Goal: Task Accomplishment & Management: Manage account settings

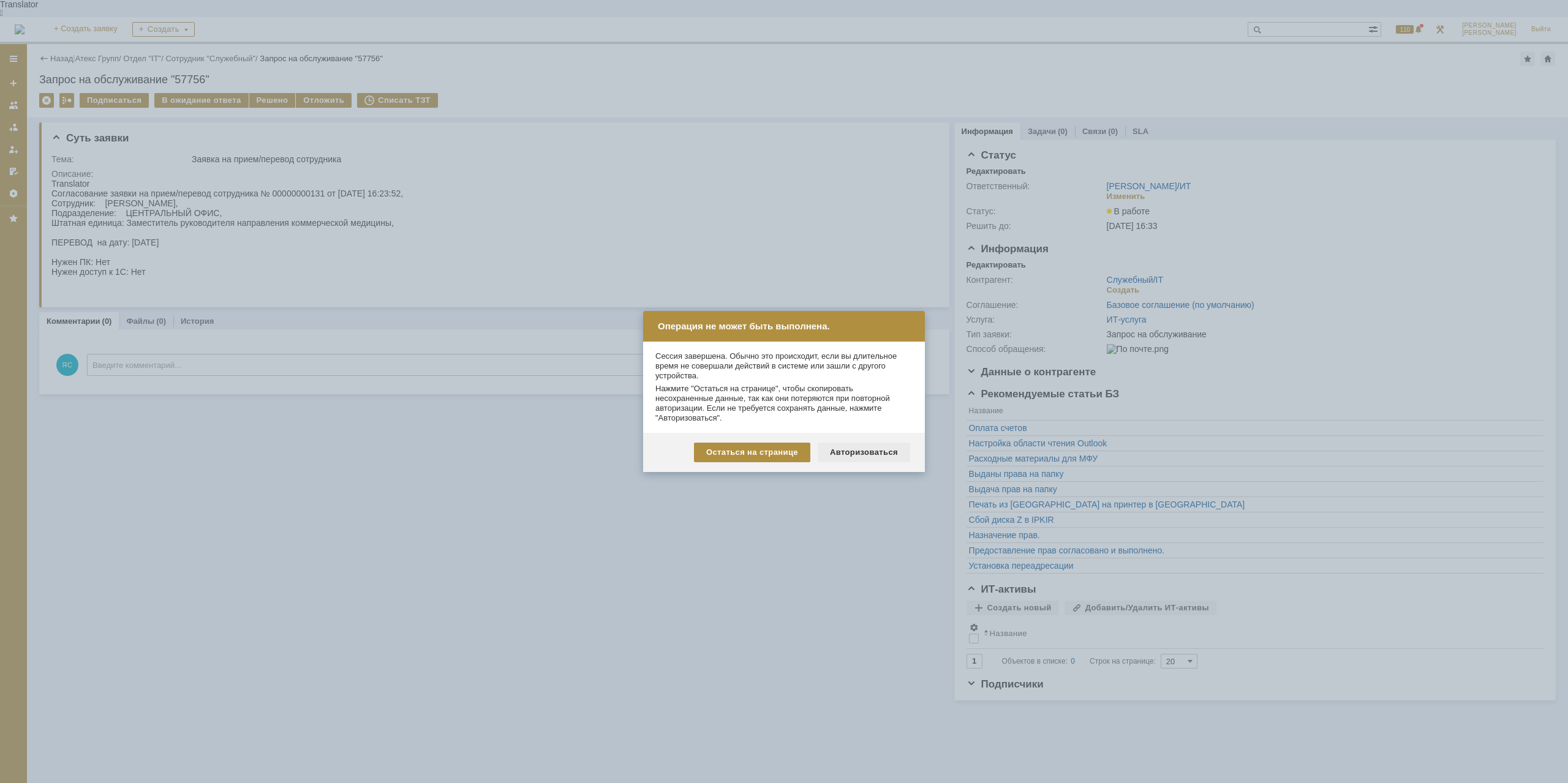
click at [882, 453] on div "Авторизоваться" at bounding box center [864, 452] width 92 height 20
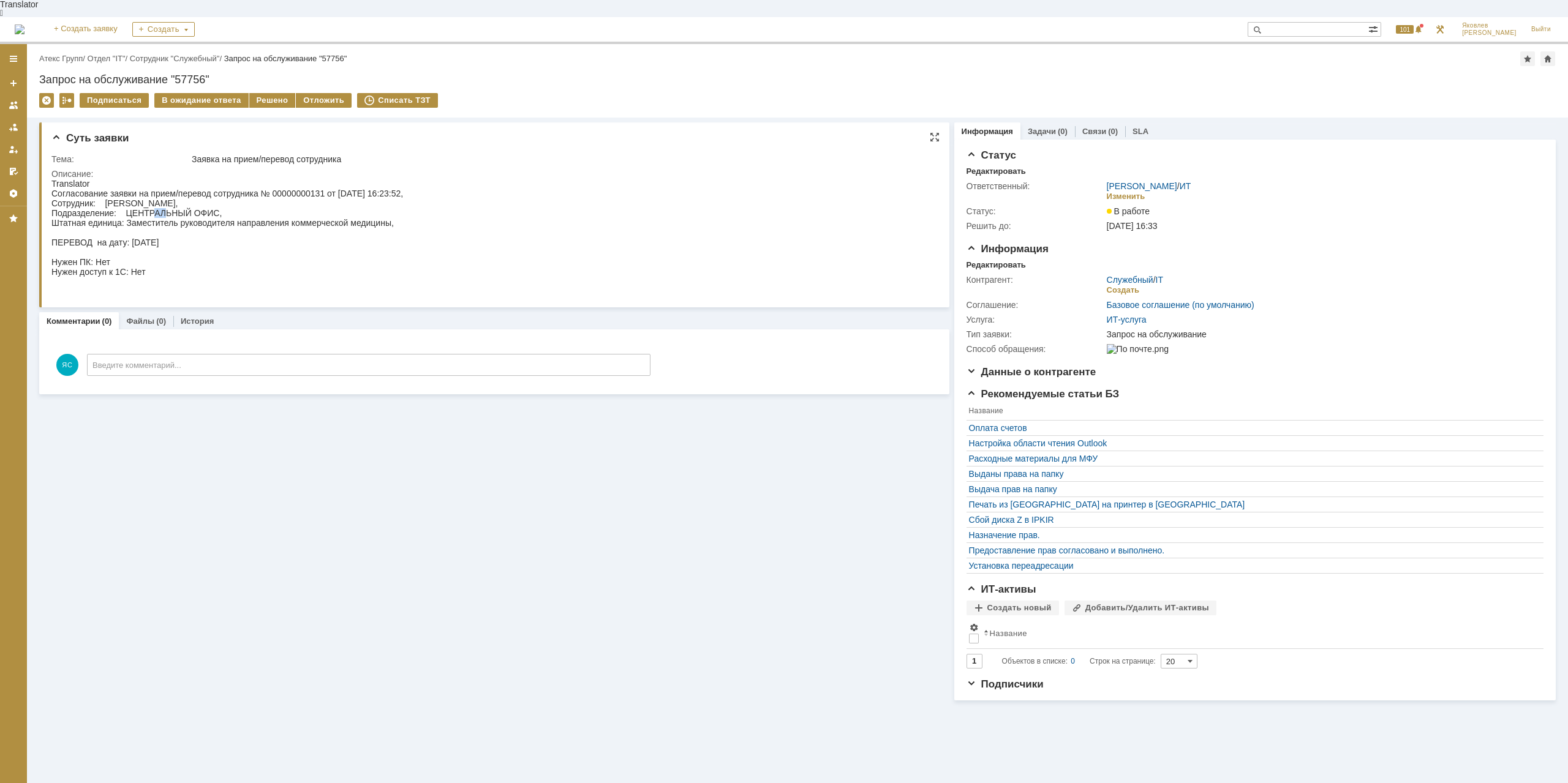
drag, startPoint x: 156, startPoint y: 206, endPoint x: 61, endPoint y: 206, distance: 95.0
click at [165, 208] on div "Согласование заявки на прием/перевод сотрудника № 00000000131 от [DATE] 16:23:5…" at bounding box center [227, 242] width 352 height 108
click at [76, 54] on link "Атекс Групп" at bounding box center [60, 58] width 43 height 10
click at [1122, 181] on link "[PERSON_NAME]" at bounding box center [1142, 186] width 70 height 10
click at [1114, 192] on div "Изменить" at bounding box center [1126, 196] width 39 height 10
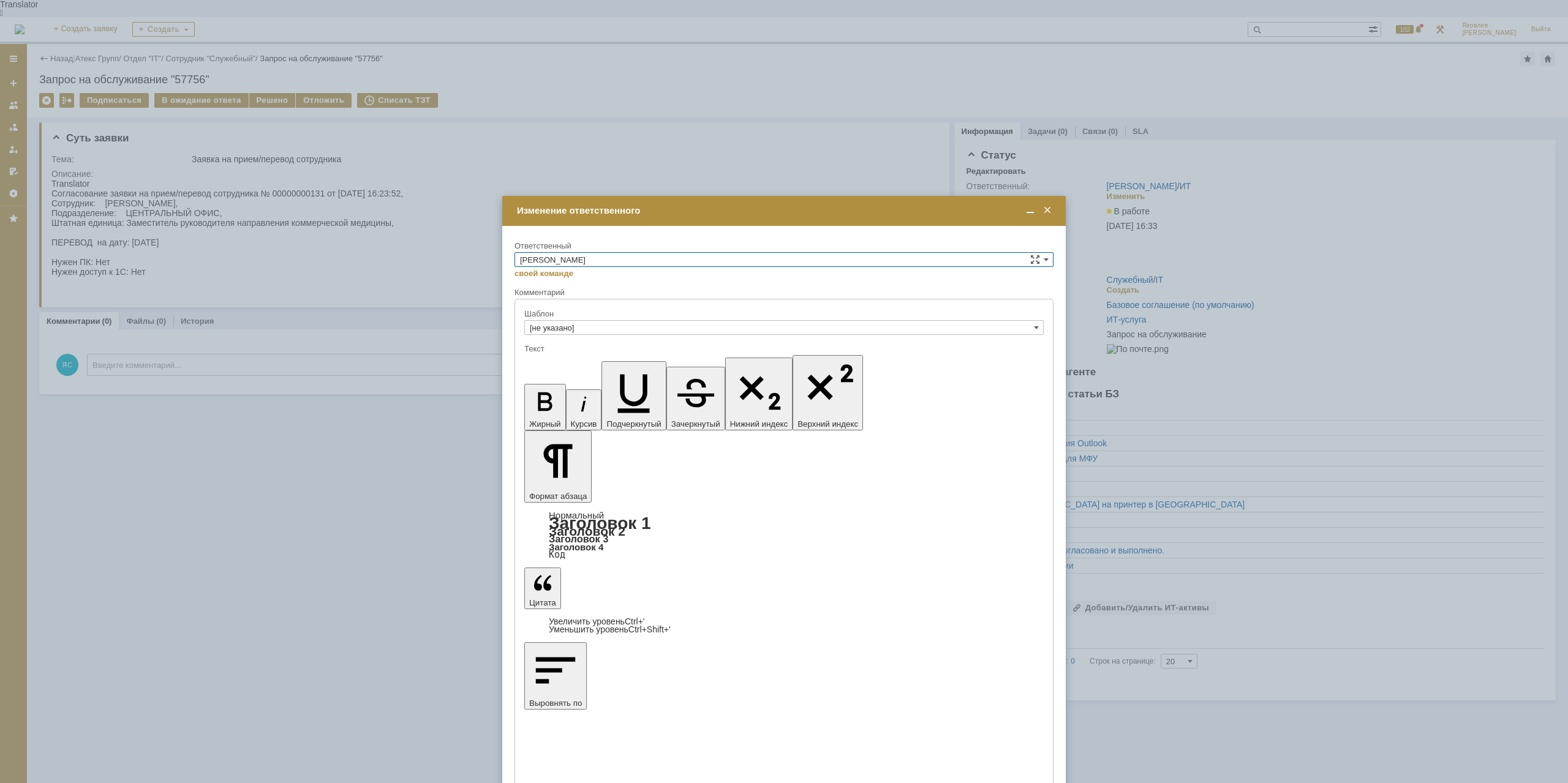
click at [611, 261] on input "[PERSON_NAME]" at bounding box center [784, 260] width 539 height 15
click at [578, 363] on span "АСУ" at bounding box center [783, 361] width 528 height 10
type input "АСУ"
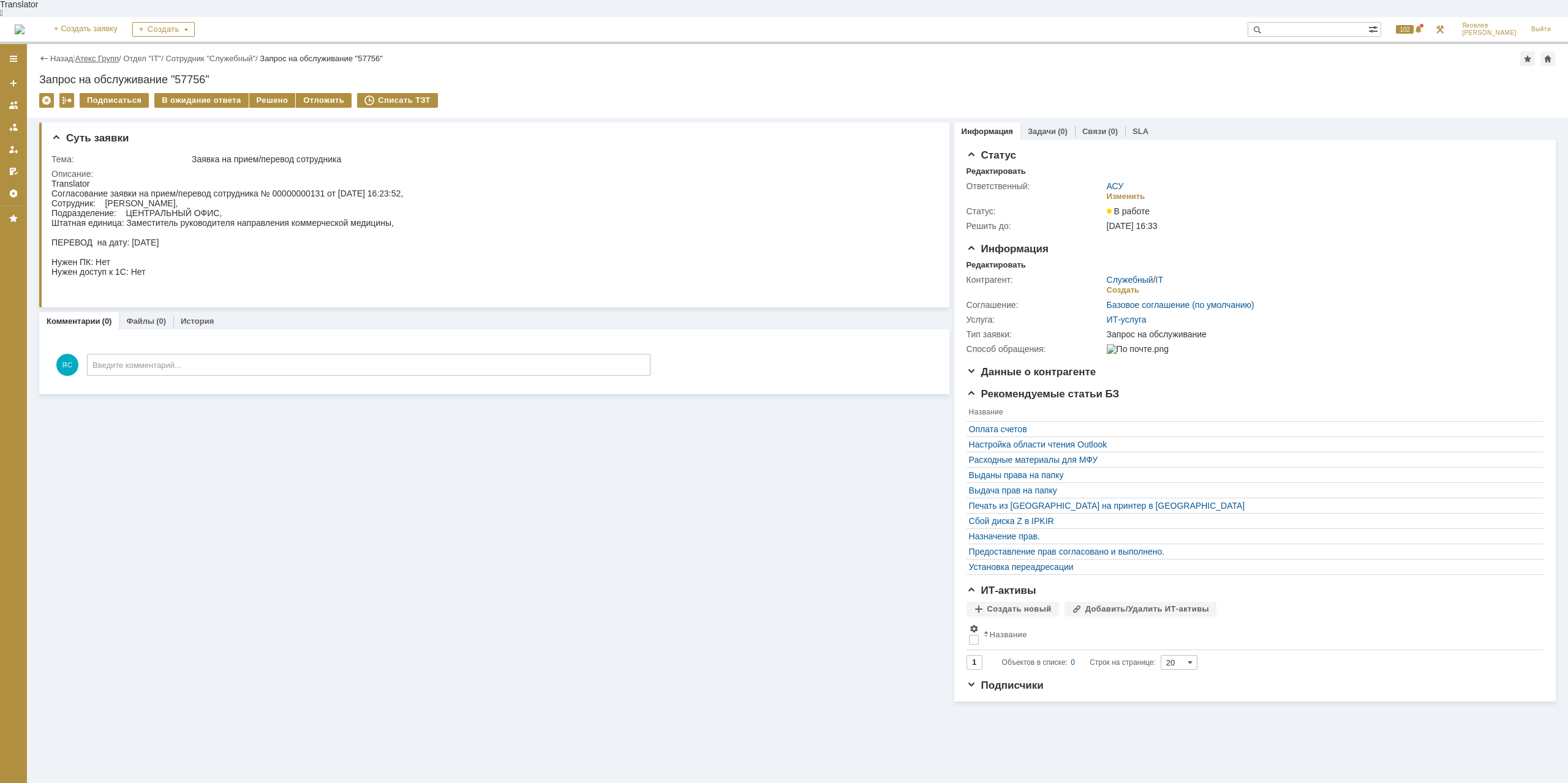
click at [117, 54] on link "Атекс Групп" at bounding box center [97, 58] width 43 height 10
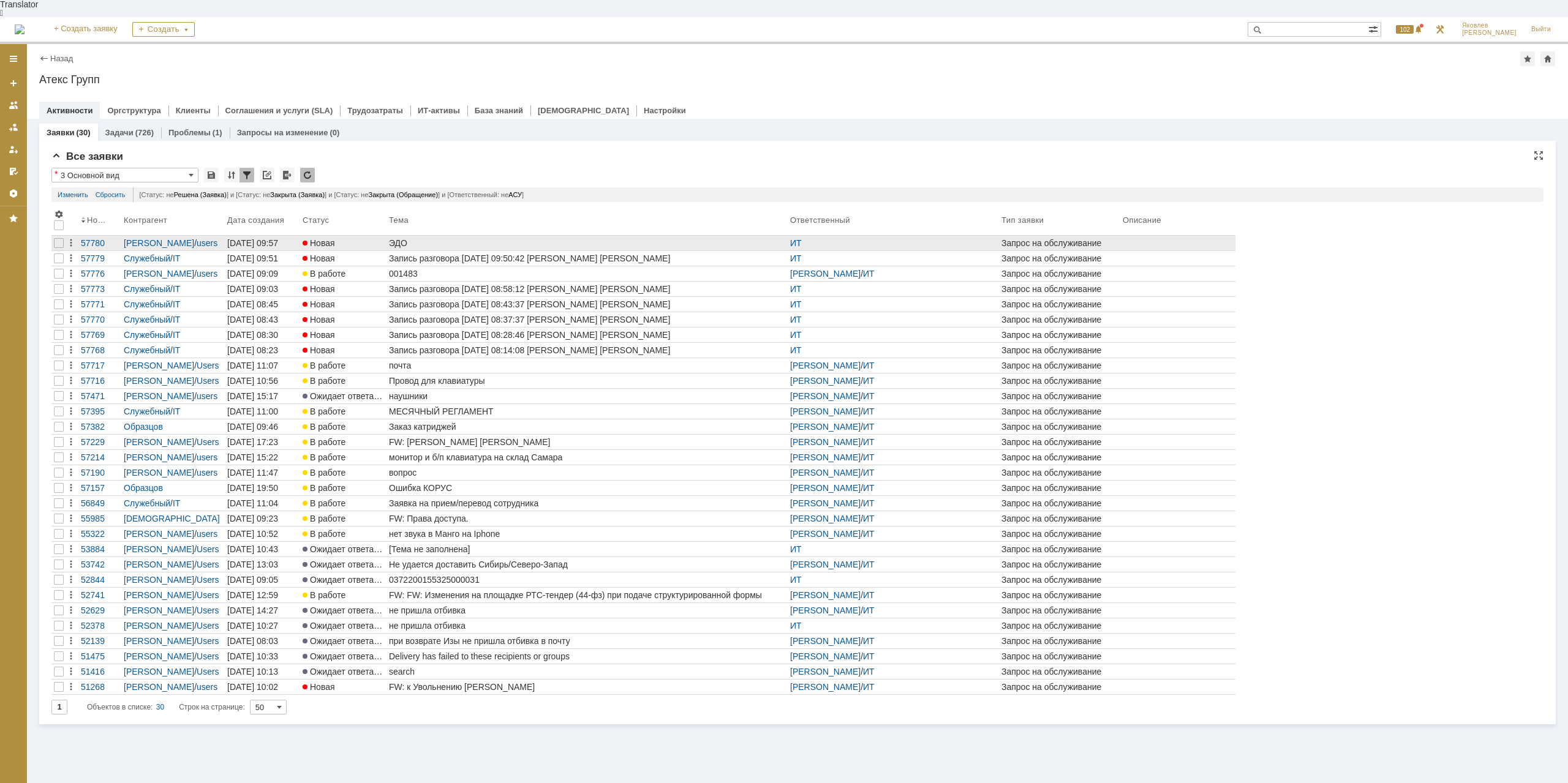
click at [431, 238] on div "ЭДО" at bounding box center [587, 243] width 396 height 10
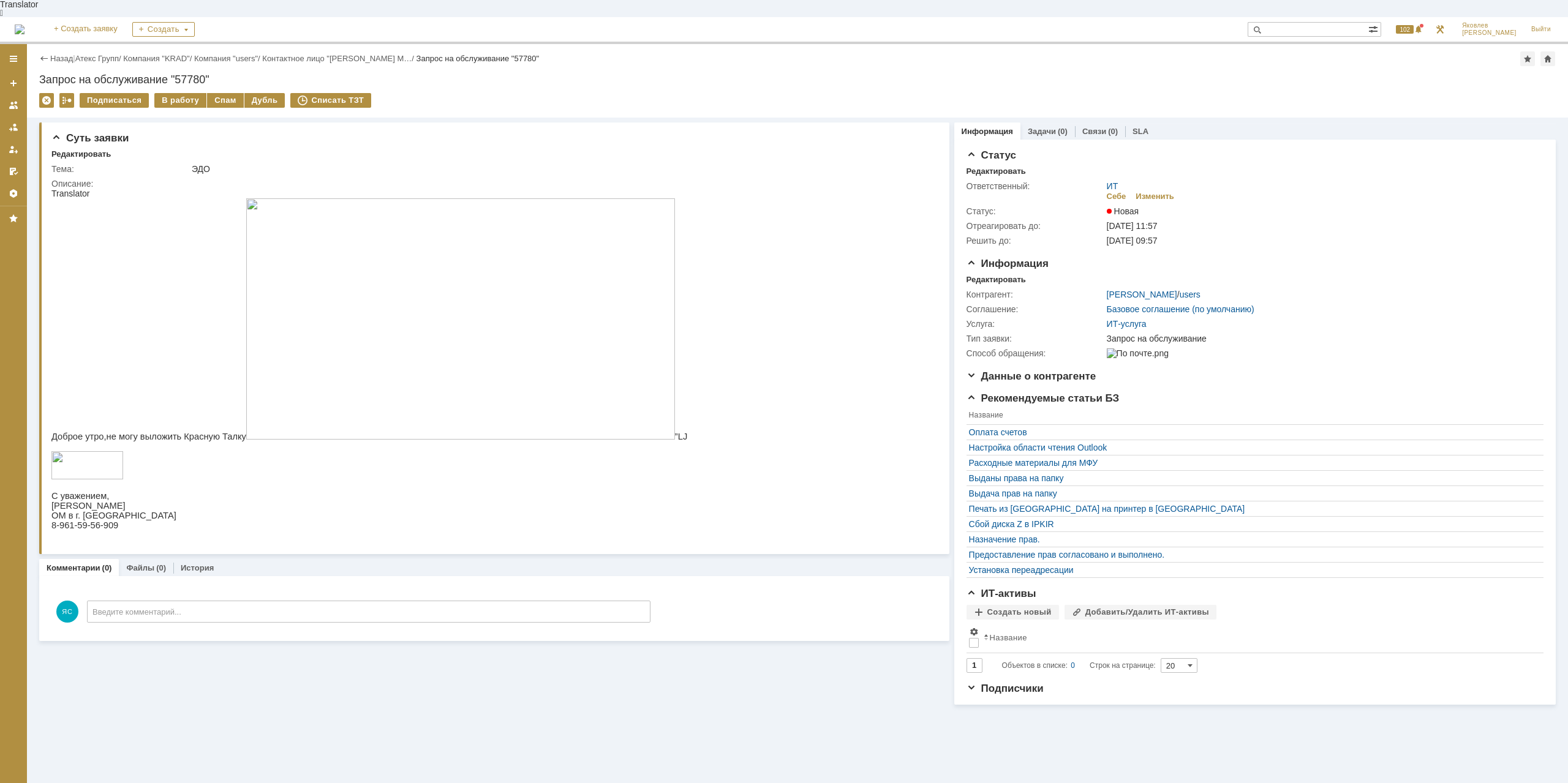
click at [460, 280] on img at bounding box center [460, 318] width 429 height 241
click at [1155, 192] on div "Изменить" at bounding box center [1155, 196] width 39 height 10
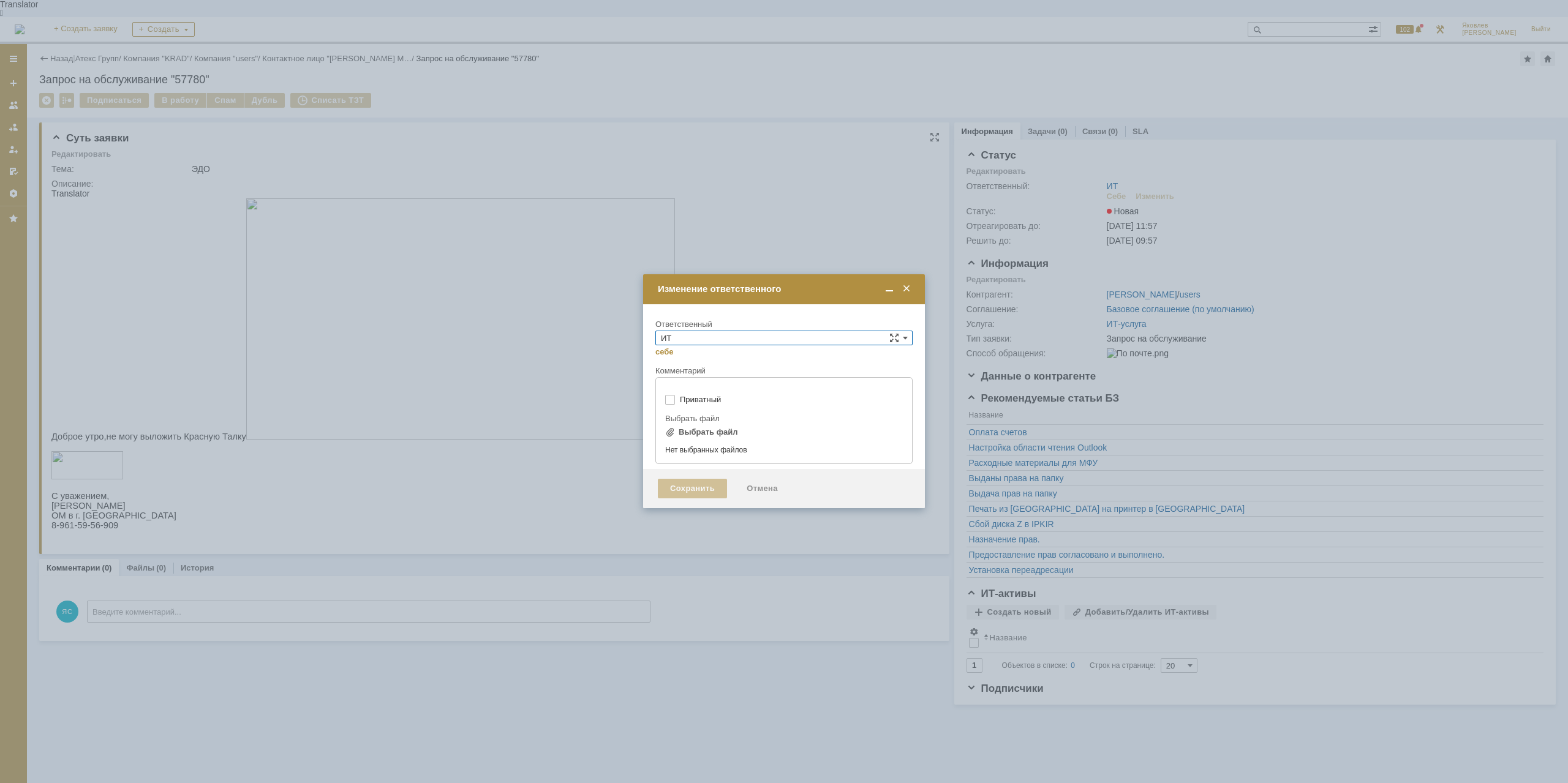
type input "[не указано]"
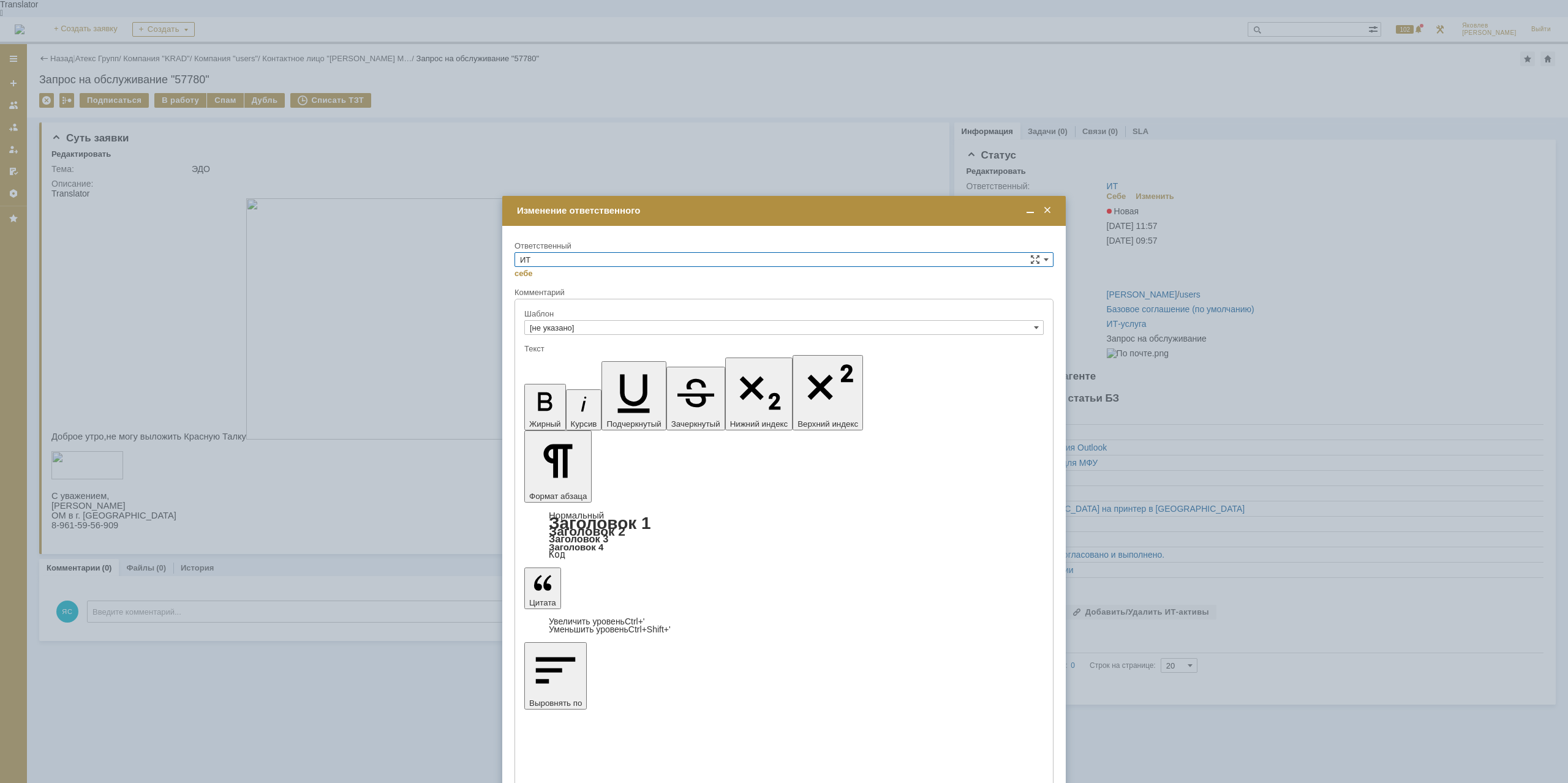
click at [594, 257] on input "ИТ" at bounding box center [784, 260] width 539 height 15
click at [567, 358] on span "АСУ" at bounding box center [783, 361] width 528 height 10
type input "АСУ"
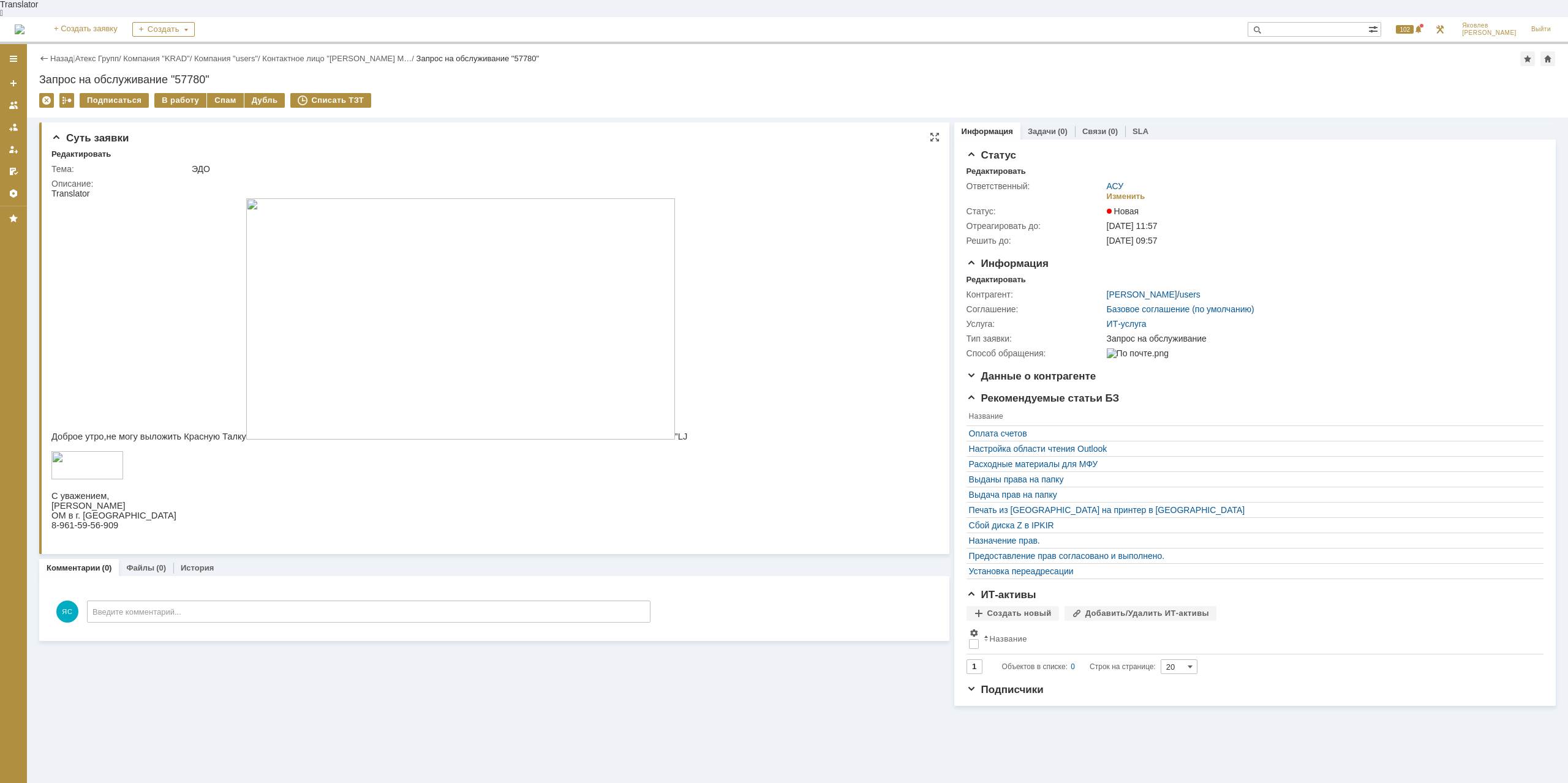
click at [407, 339] on img at bounding box center [460, 318] width 429 height 241
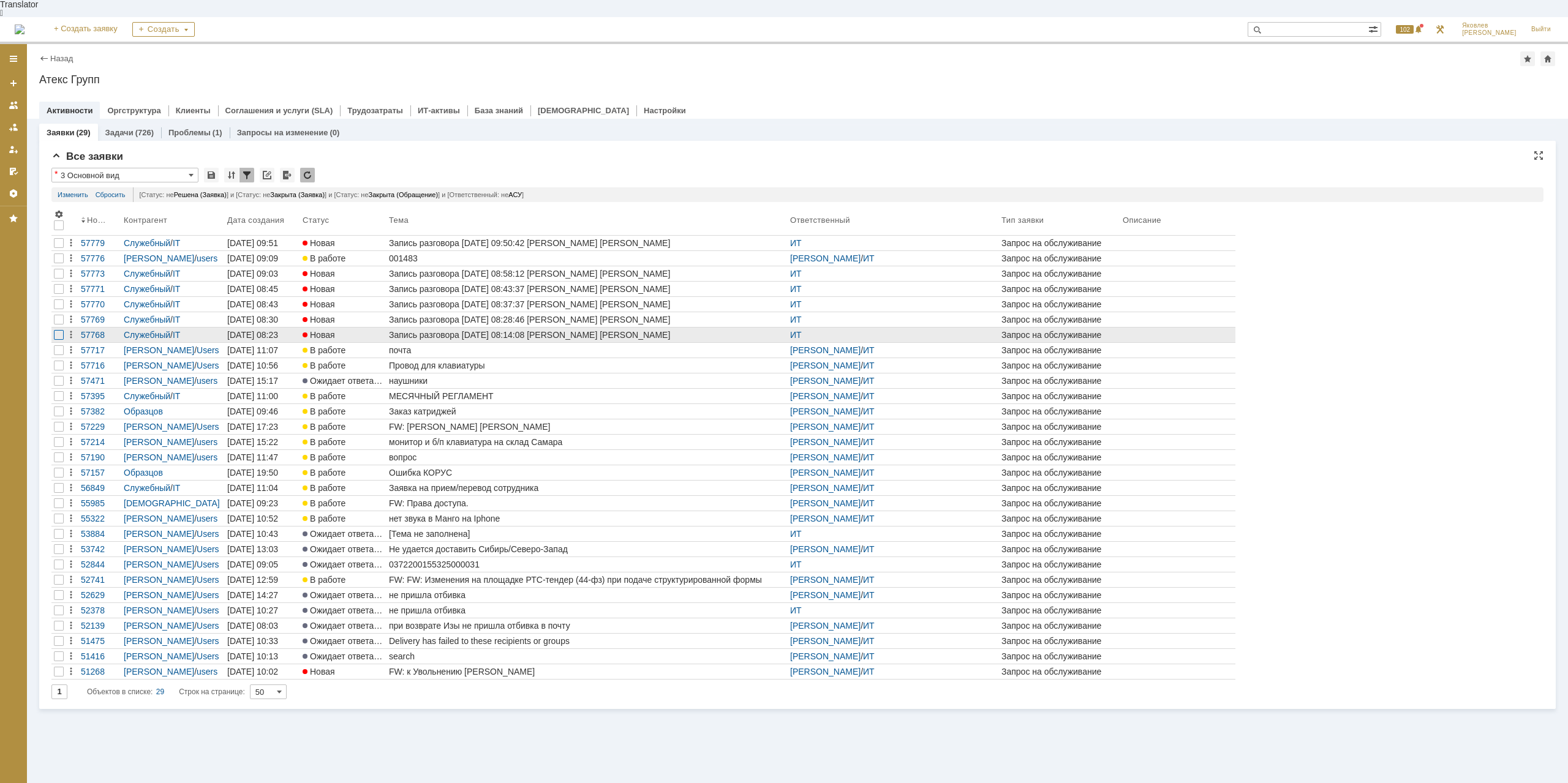
click at [55, 248] on div at bounding box center [58, 243] width 10 height 10
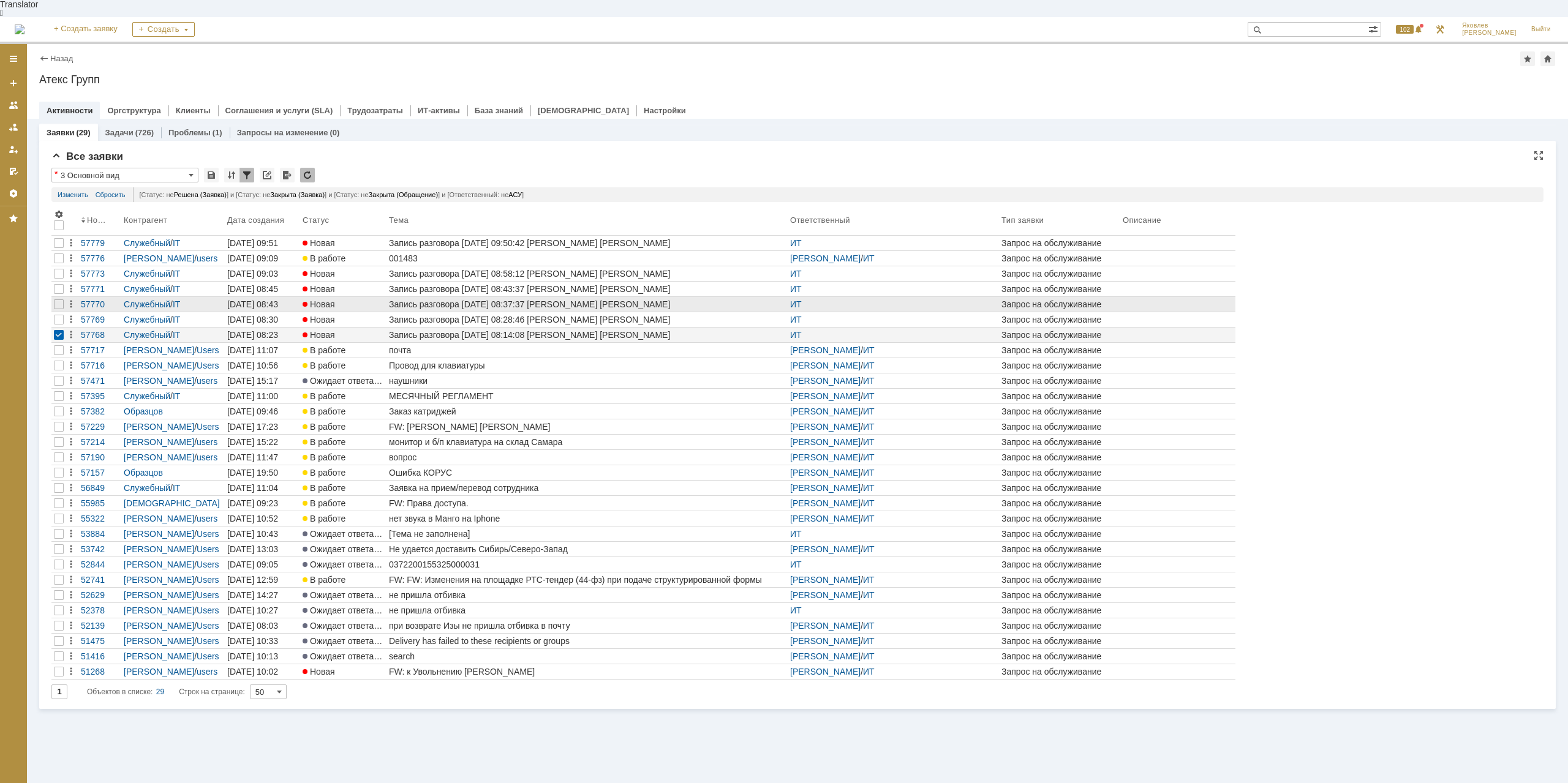
click at [57, 305] on div at bounding box center [59, 305] width 15 height 15
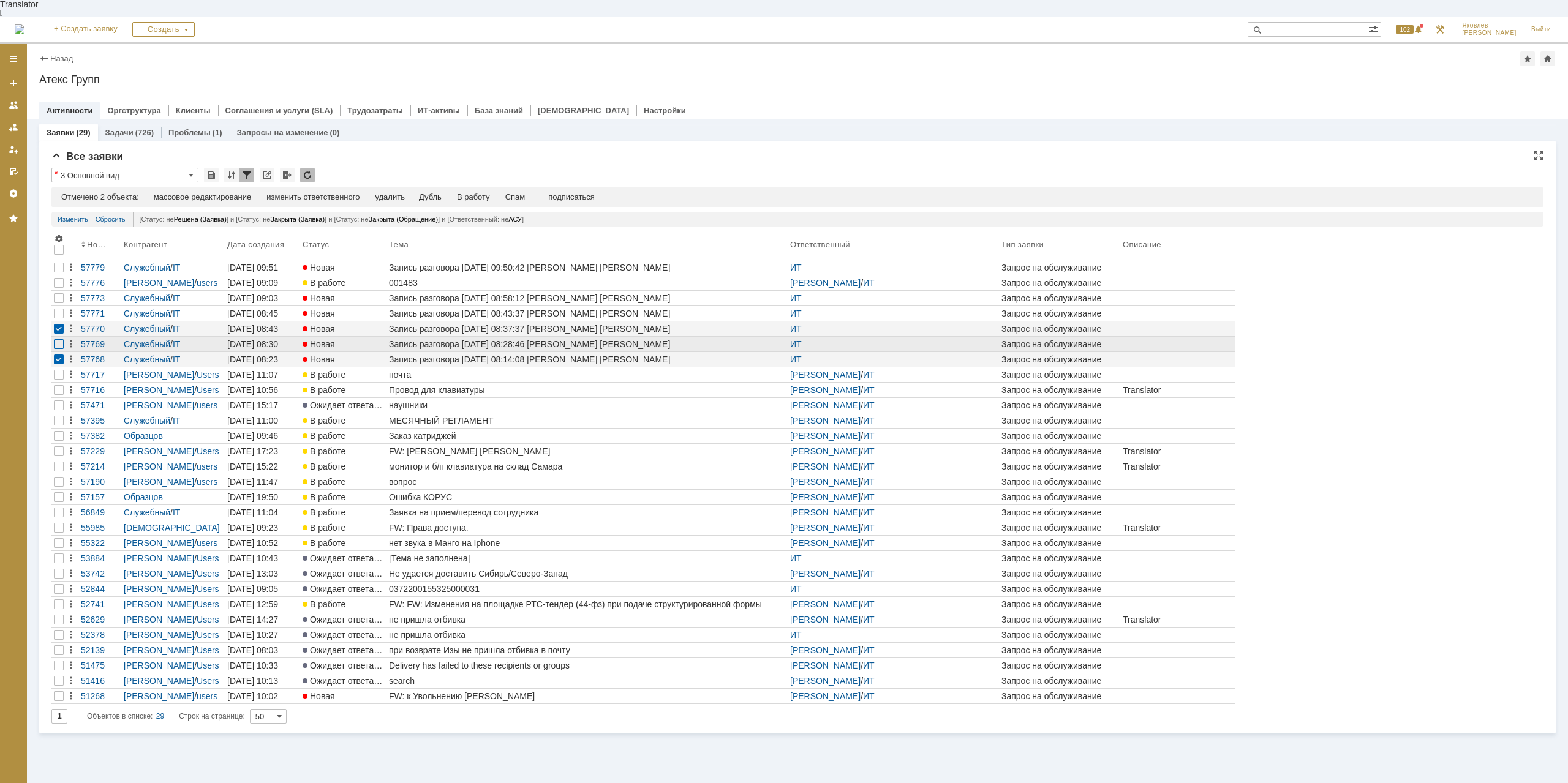
click at [59, 288] on div at bounding box center [58, 283] width 10 height 10
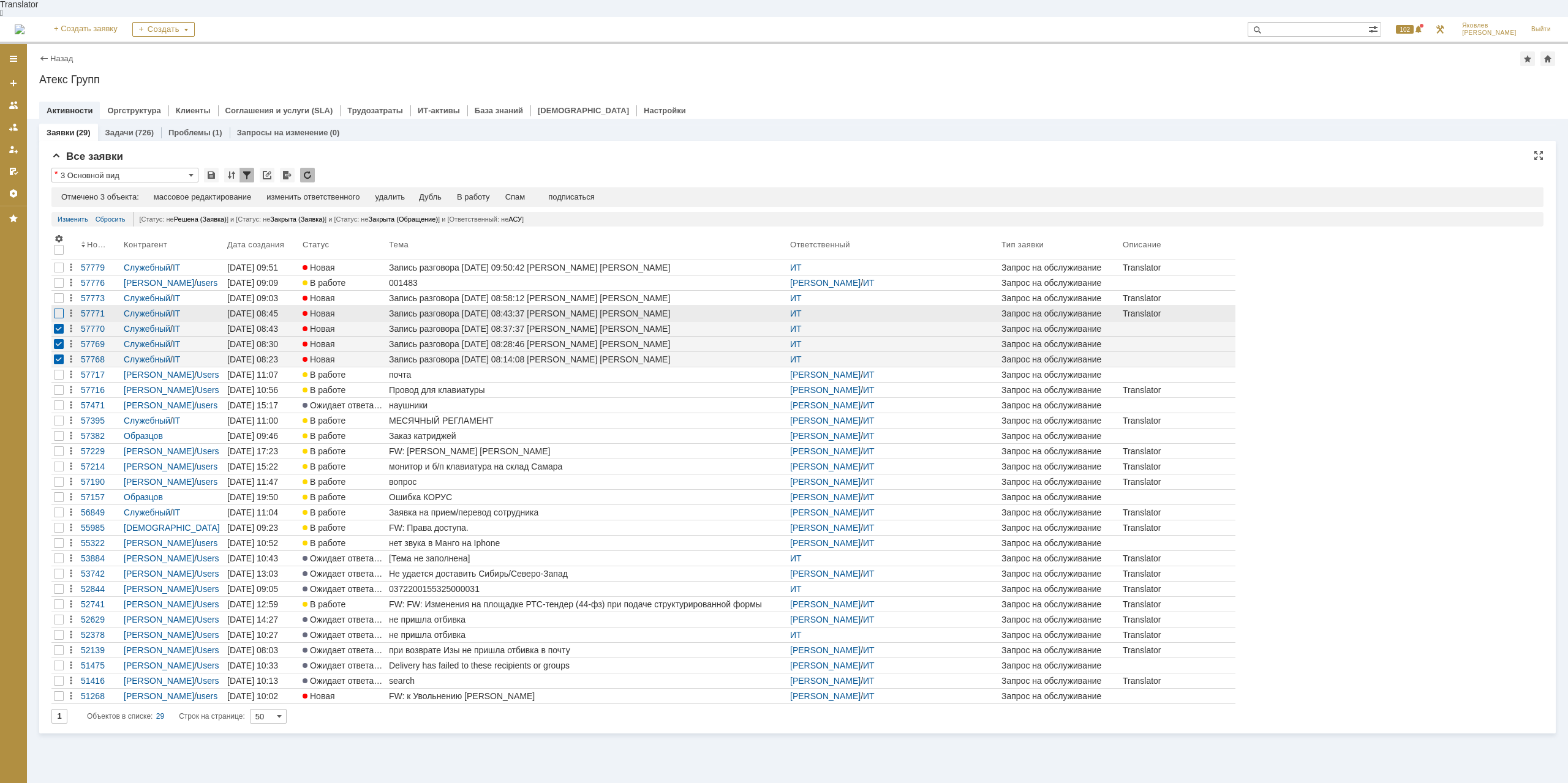
click at [61, 288] on div at bounding box center [58, 283] width 10 height 10
click at [57, 272] on div at bounding box center [58, 267] width 10 height 10
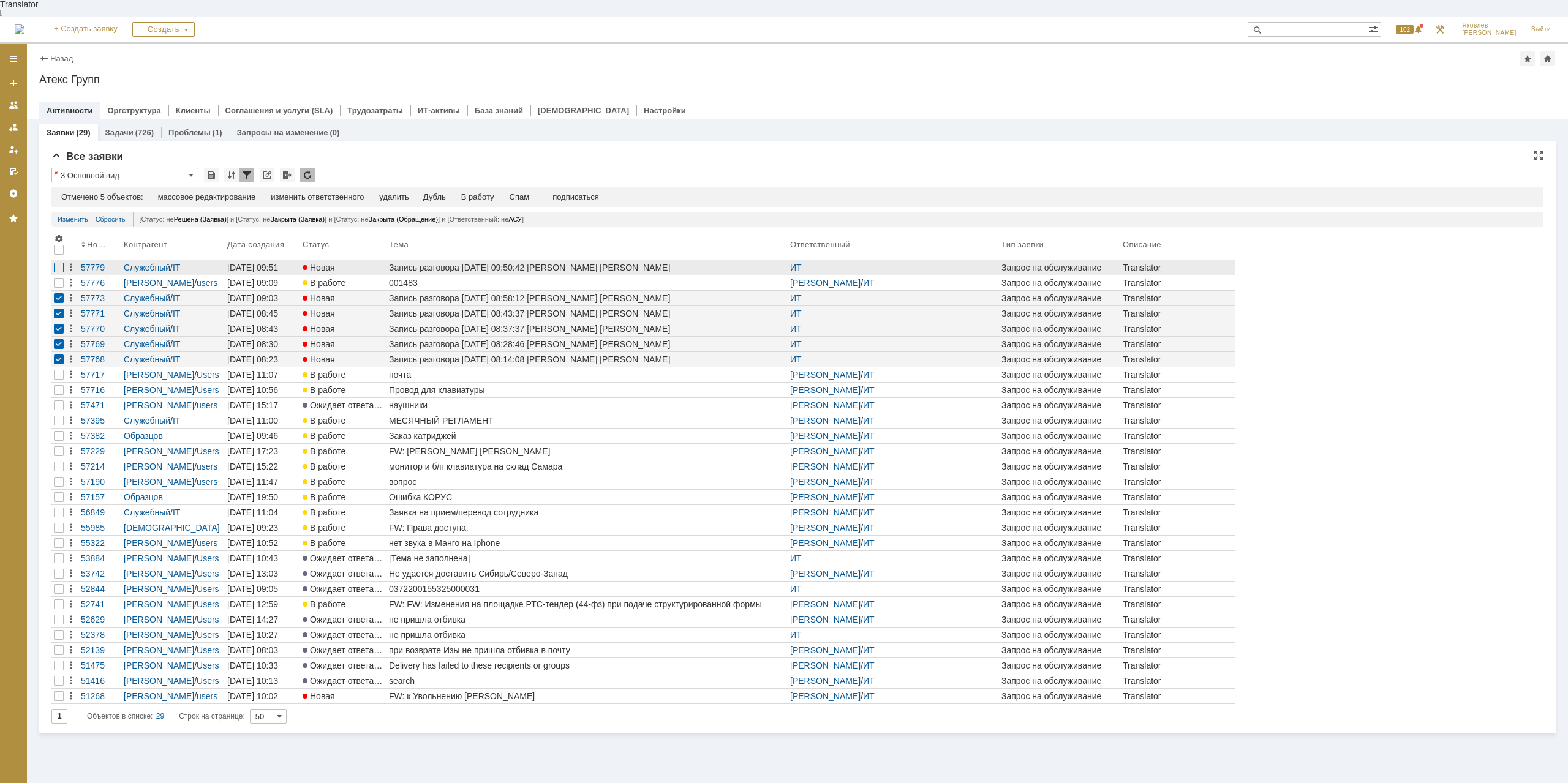
click at [61, 263] on div at bounding box center [58, 267] width 10 height 10
click at [527, 192] on div "Спам" at bounding box center [520, 197] width 21 height 10
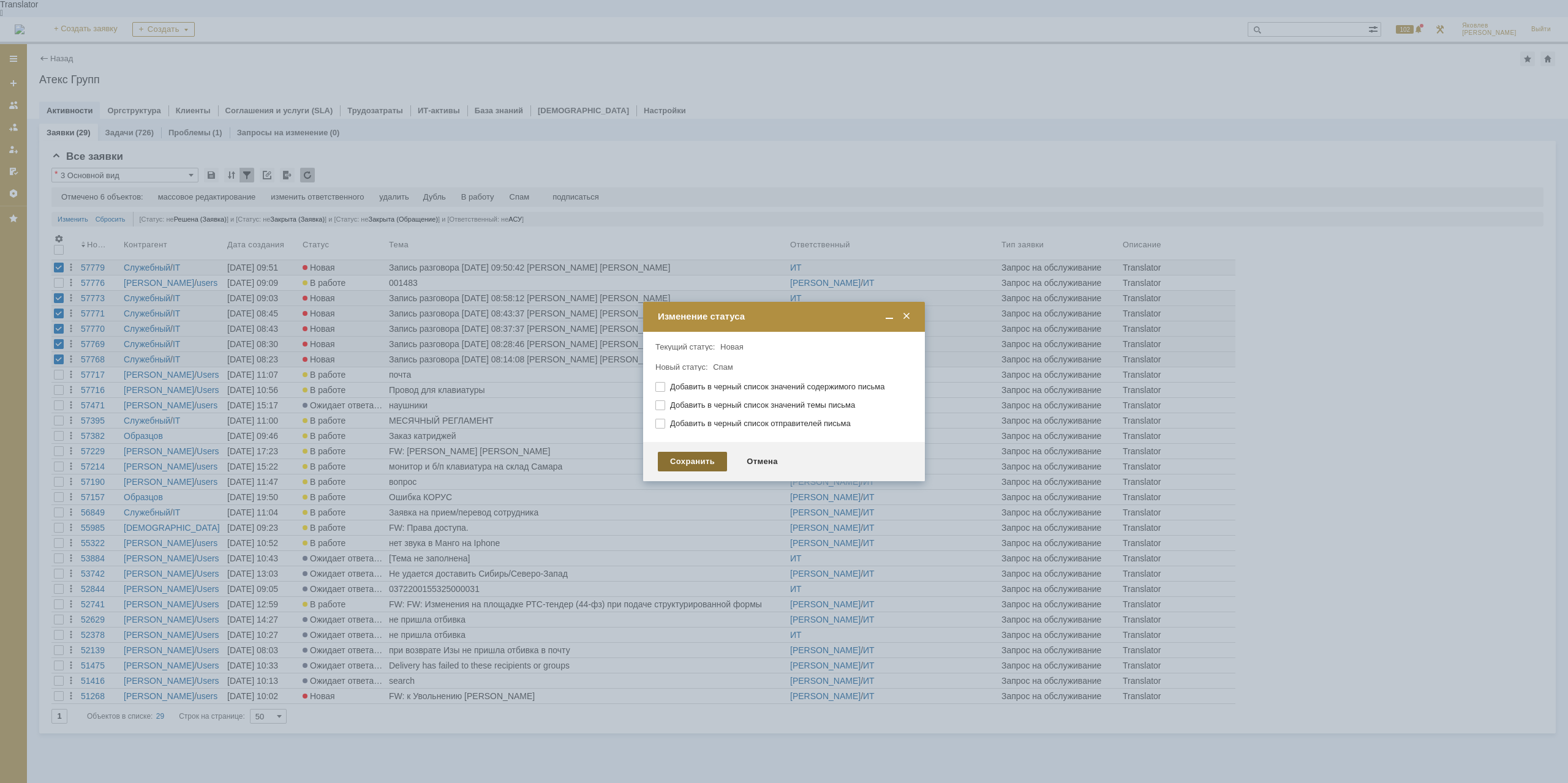
click at [698, 457] on div "Сохранить" at bounding box center [692, 462] width 69 height 20
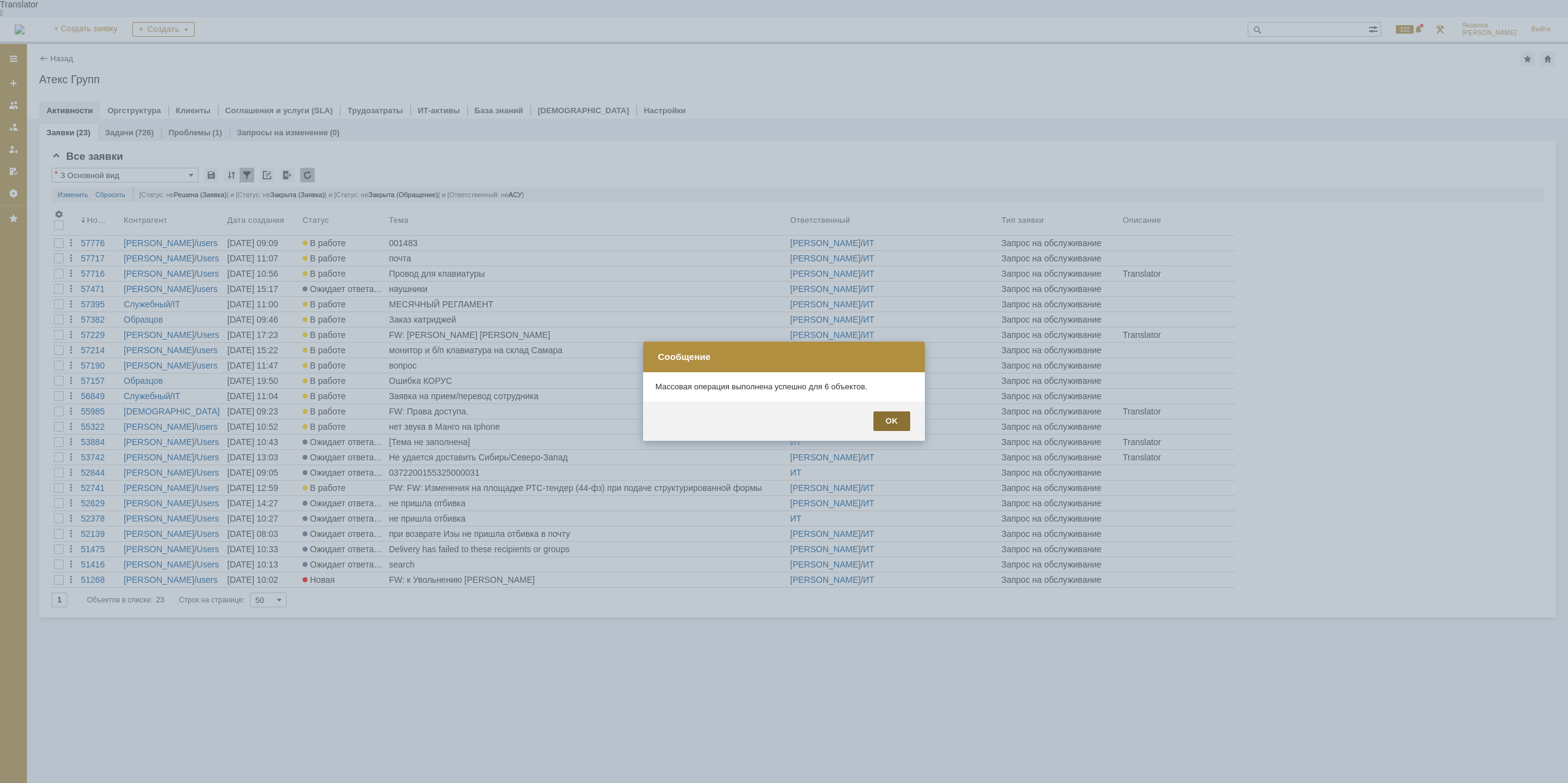
click at [901, 419] on div "OK" at bounding box center [892, 421] width 37 height 20
